Goal: Check status: Check status

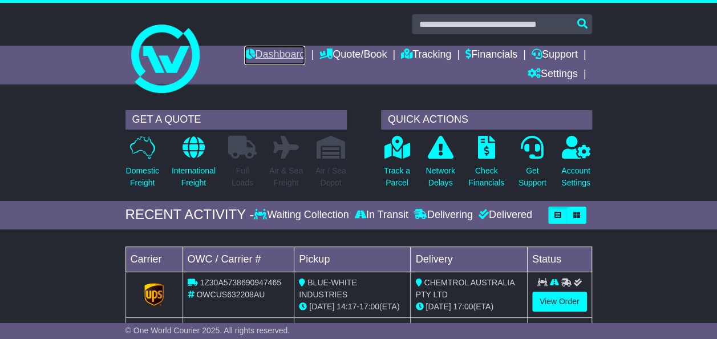
click at [263, 51] on link "Dashboard" at bounding box center [274, 55] width 61 height 19
click at [271, 53] on link "Dashboard" at bounding box center [274, 55] width 61 height 19
click at [200, 295] on span "OWCUS632837AU" at bounding box center [230, 294] width 68 height 9
